Goal: Task Accomplishment & Management: Use online tool/utility

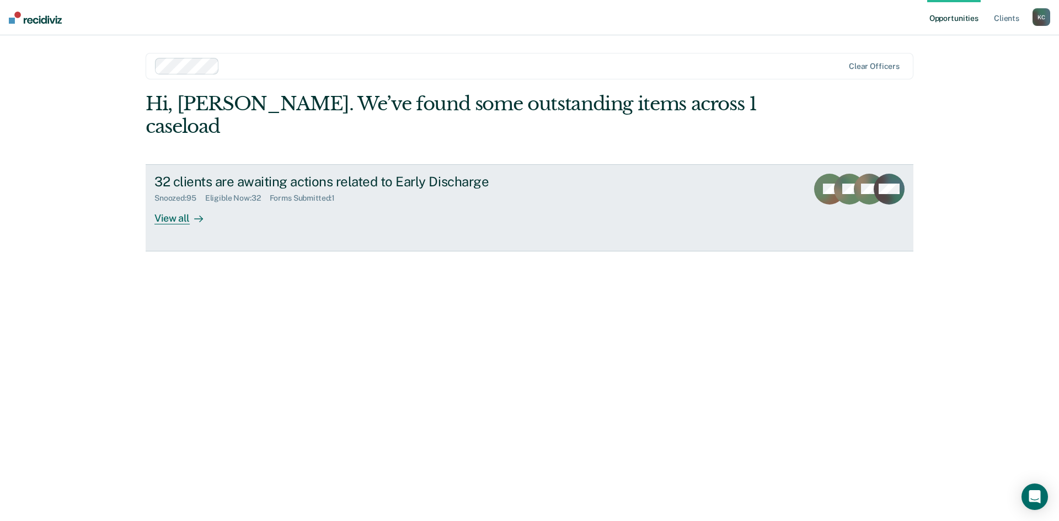
click at [250, 194] on div "Eligible Now : 32" at bounding box center [237, 198] width 65 height 9
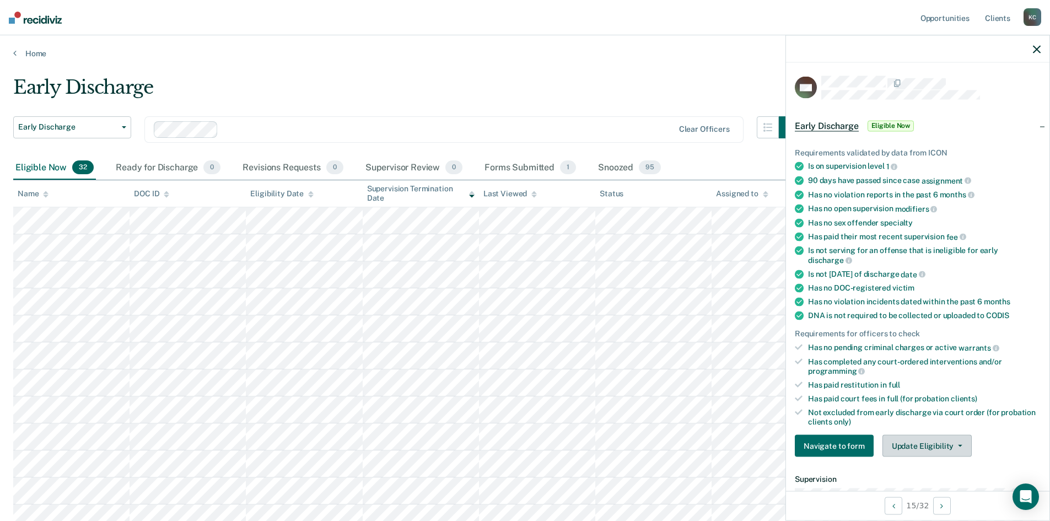
click at [929, 436] on button "Update Eligibility" at bounding box center [927, 446] width 89 height 22
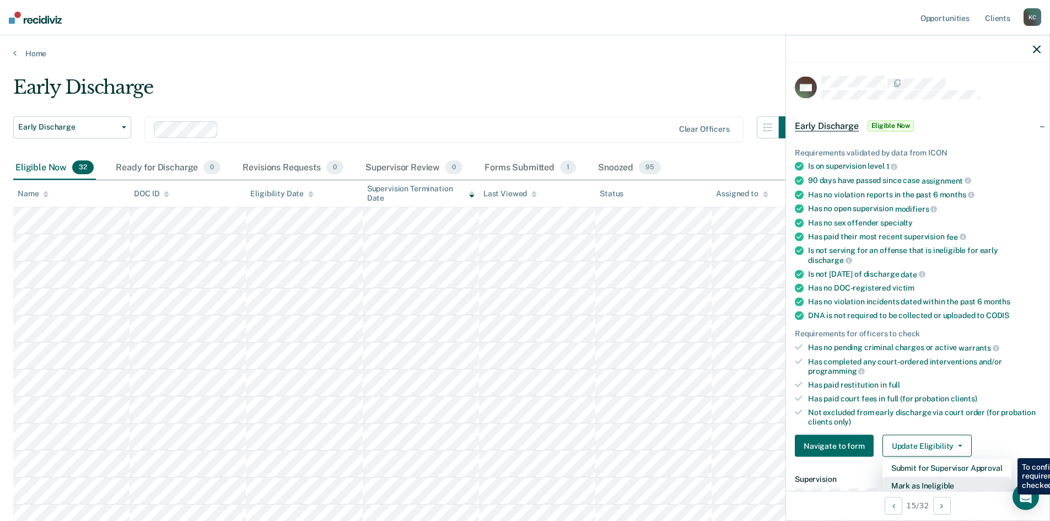
scroll to position [3, 0]
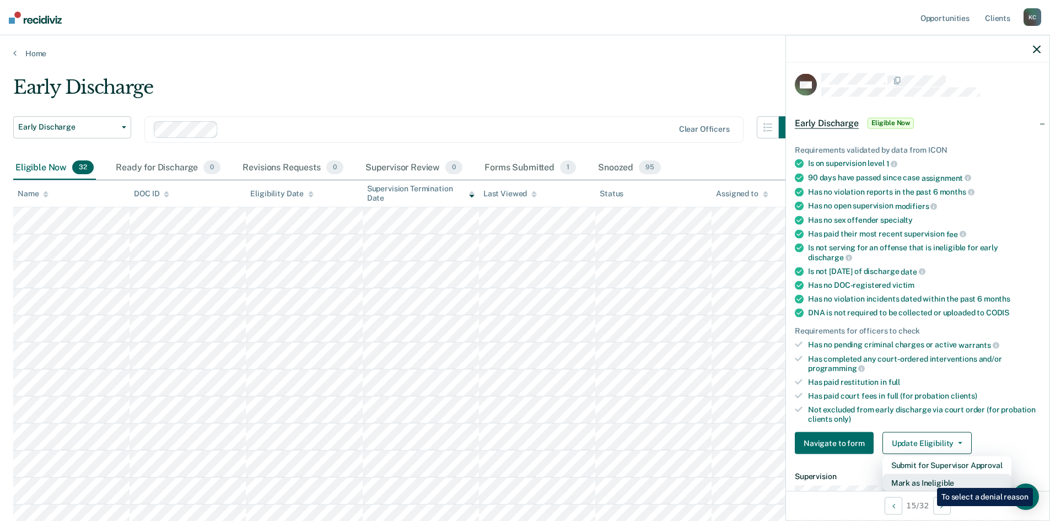
click at [929, 480] on button "Mark as Ineligible" at bounding box center [947, 483] width 129 height 18
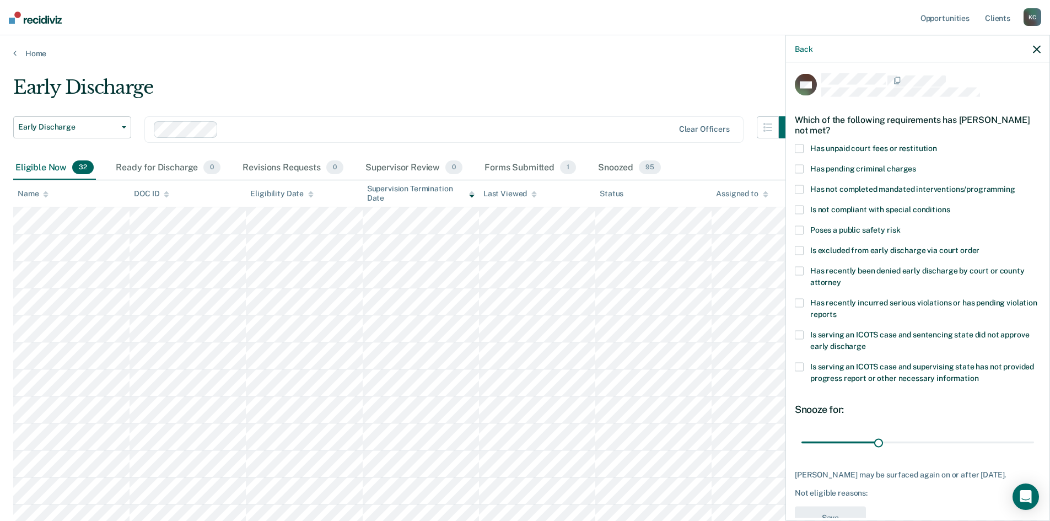
click at [802, 147] on span at bounding box center [799, 148] width 9 height 9
drag, startPoint x: 879, startPoint y: 441, endPoint x: 1014, endPoint y: 457, distance: 135.5
type input "87"
click at [1014, 452] on input "range" at bounding box center [918, 442] width 233 height 19
click at [845, 514] on button "Save" at bounding box center [830, 518] width 71 height 23
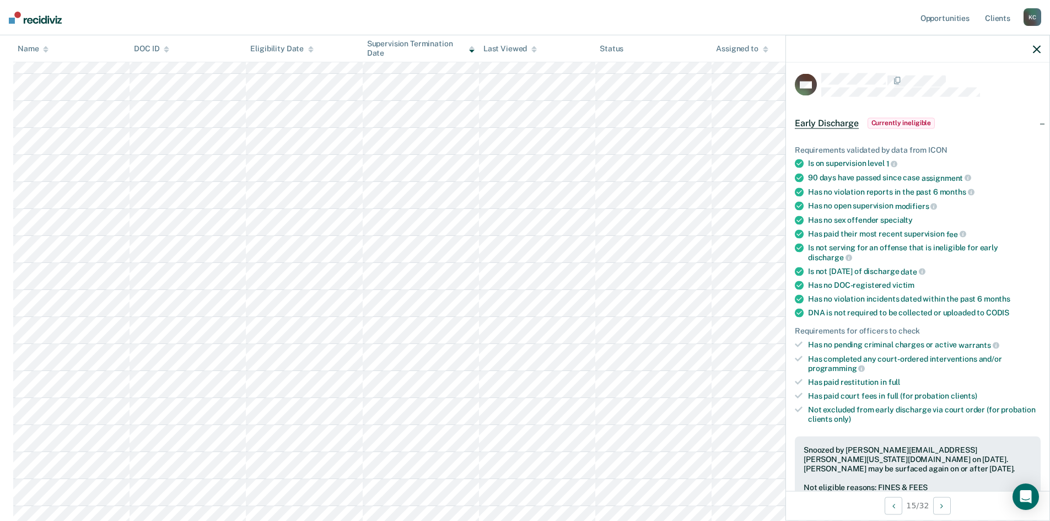
scroll to position [0, 0]
